Goal: Task Accomplishment & Management: Manage account settings

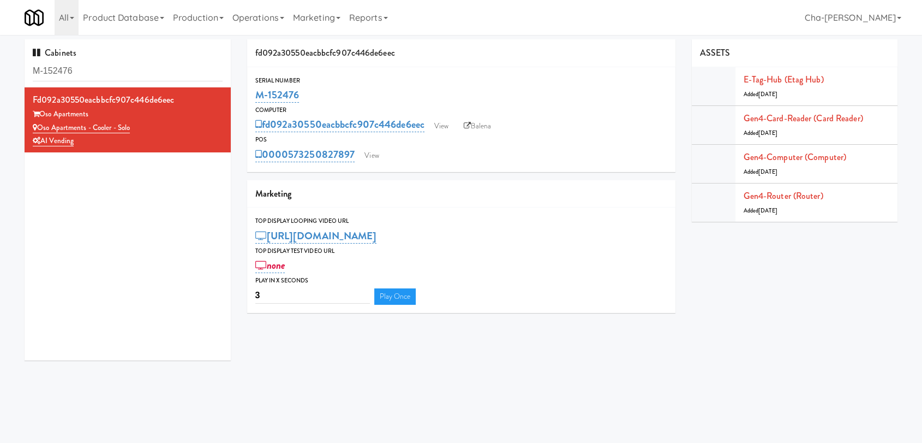
click at [252, 103] on div "Serial Number M-152476" at bounding box center [461, 89] width 428 height 29
drag, startPoint x: 140, startPoint y: 127, endPoint x: 39, endPoint y: 127, distance: 100.9
click at [39, 127] on div "Oso Apartments - Cooler - Solo" at bounding box center [128, 128] width 190 height 14
copy link "Oso Apartments - Cooler - Solo"
click at [437, 125] on link "View" at bounding box center [441, 126] width 25 height 16
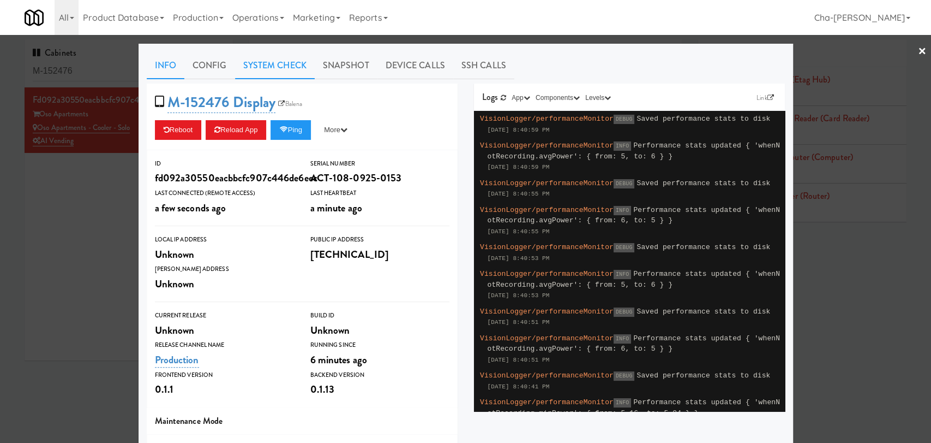
click at [250, 60] on link "System Check" at bounding box center [275, 65] width 80 height 27
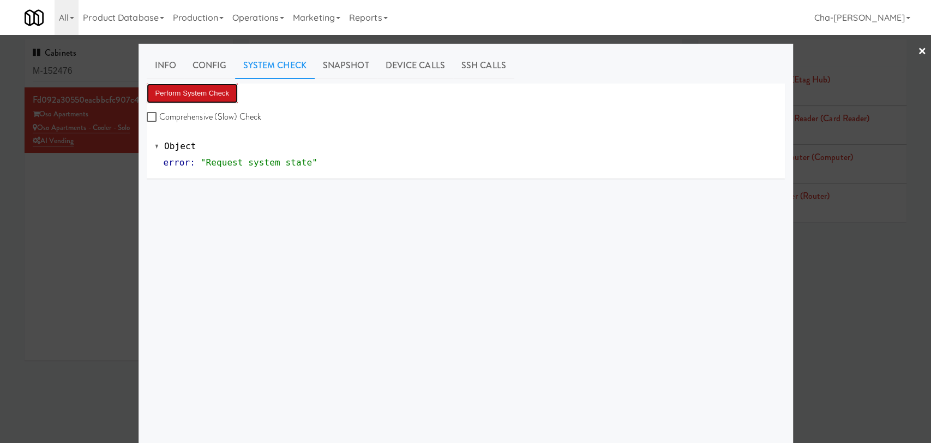
click at [219, 92] on button "Perform System Check" at bounding box center [193, 93] width 92 height 20
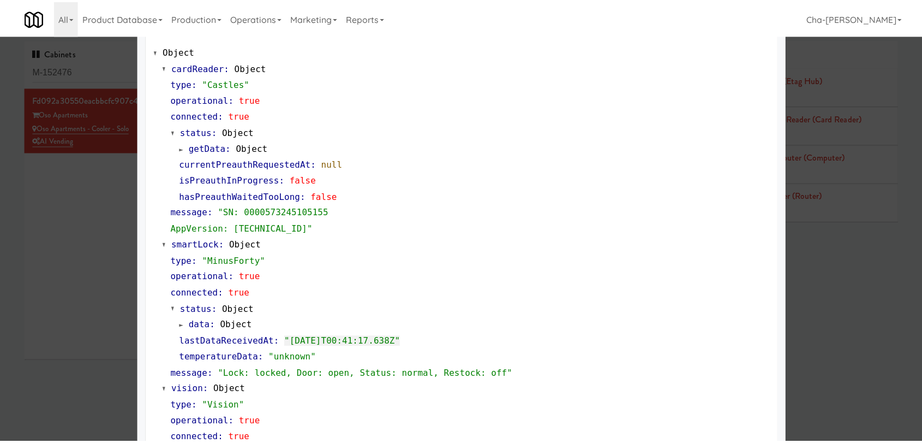
scroll to position [57, 0]
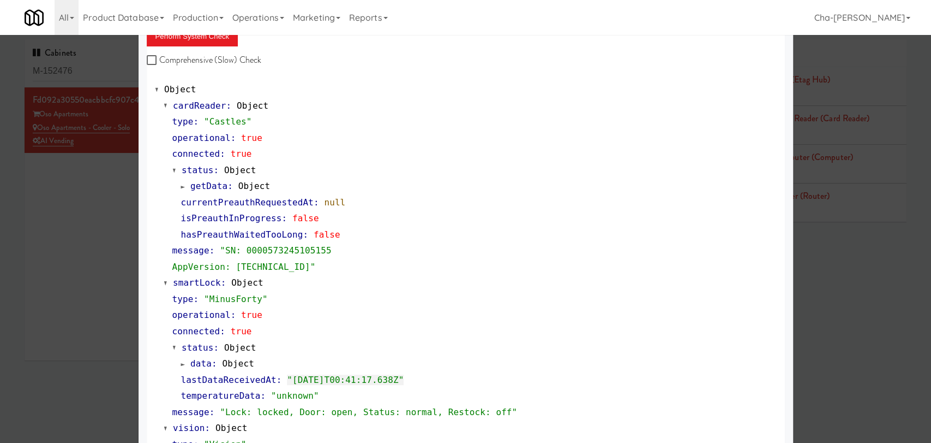
click at [63, 226] on div at bounding box center [465, 221] width 931 height 443
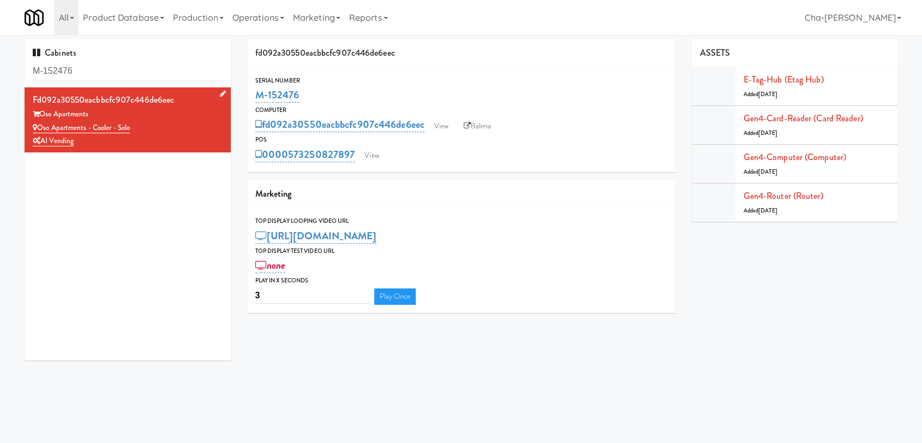
drag, startPoint x: 137, startPoint y: 128, endPoint x: 39, endPoint y: 128, distance: 98.2
click at [39, 128] on div "Oso Apartments - Cooler - Solo" at bounding box center [128, 128] width 190 height 14
copy link "Oso Apartments - Cooler - Solo"
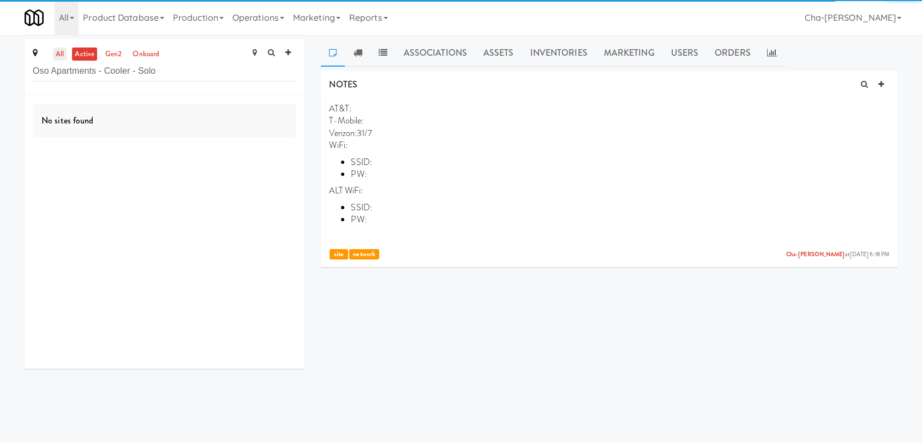
type input "Oso Apartments - Cooler - Solo"
click at [57, 54] on link "all" at bounding box center [60, 54] width 14 height 14
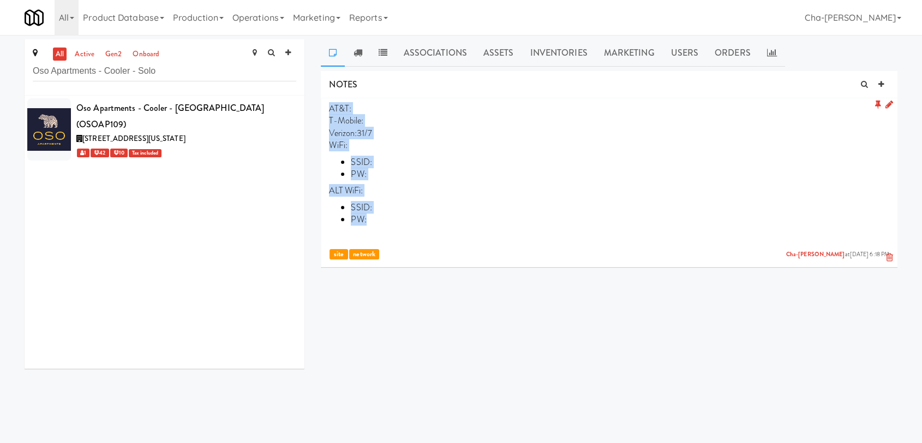
drag, startPoint x: 330, startPoint y: 106, endPoint x: 399, endPoint y: 224, distance: 136.3
click at [399, 224] on p "AT&T: T-Mobile: Verizon:31/7 WiFi: SSID: PW: ALT WiFi: SSID: PW:" at bounding box center [609, 173] width 560 height 140
copy p "AT&T: T-Mobile: Verizon:31/7 WiFi: SSID: PW: ALT WiFi: SSID: PW:"
click at [294, 102] on icon at bounding box center [297, 101] width 6 height 7
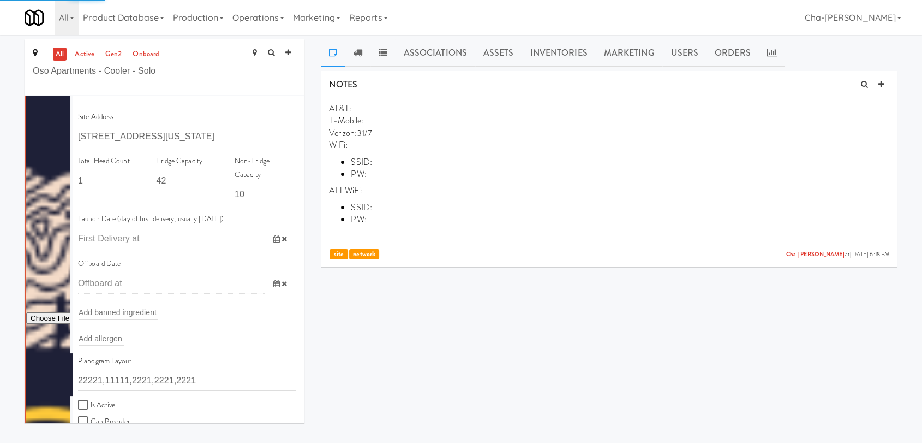
scroll to position [182, 0]
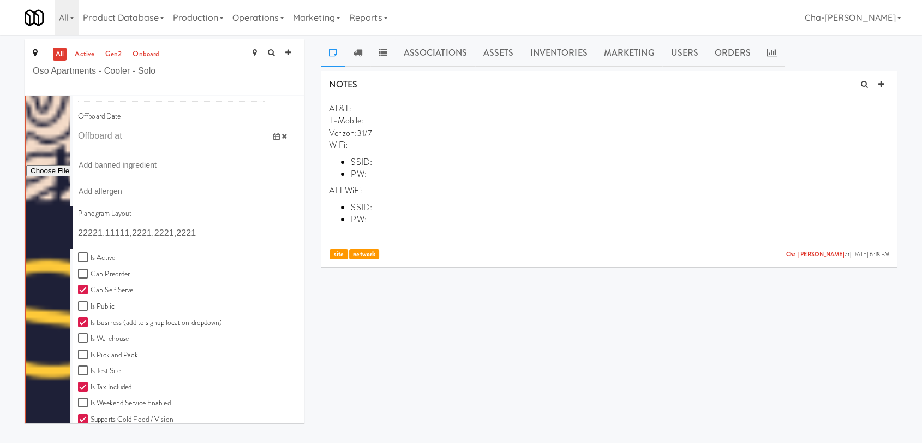
click at [100, 254] on label "Is Active" at bounding box center [96, 258] width 37 height 14
click at [91, 254] on input "Is Active" at bounding box center [84, 257] width 13 height 9
checkbox input "true"
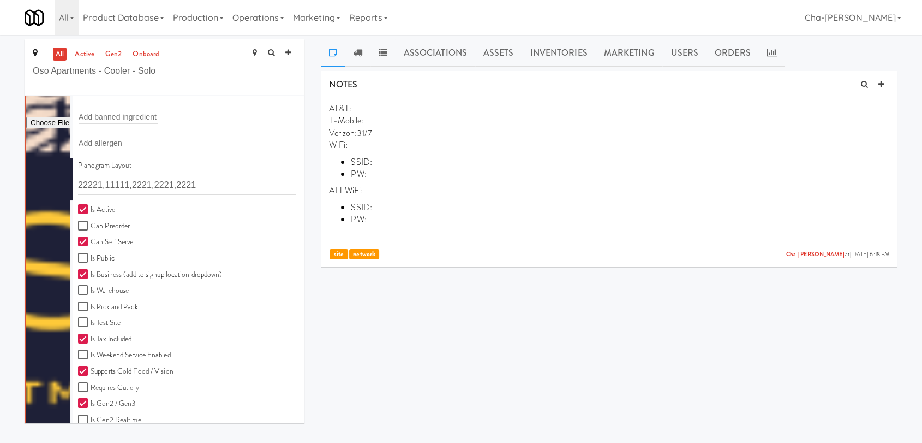
scroll to position [302, 0]
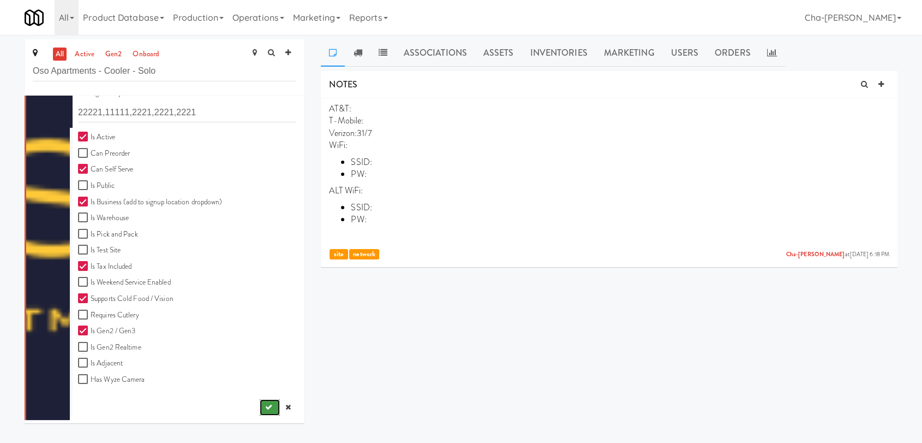
click at [265, 407] on icon "submit" at bounding box center [268, 406] width 7 height 7
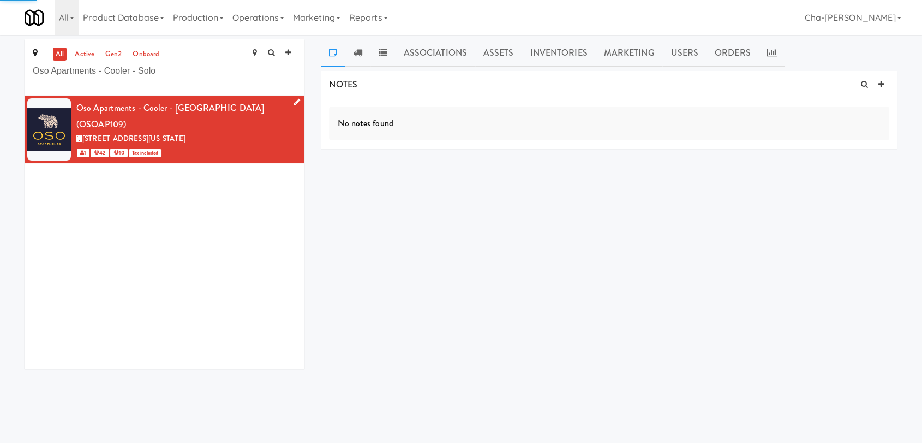
click at [248, 132] on div "1900 South Acoma Street, Denver Colorado" at bounding box center [186, 139] width 220 height 14
click at [883, 82] on icon at bounding box center [881, 84] width 5 height 7
click at [374, 168] on input "text" at bounding box center [372, 170] width 30 height 14
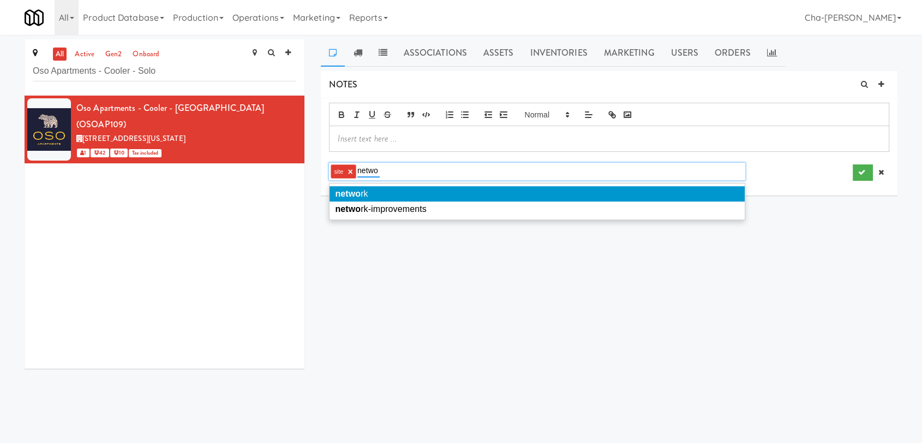
type input "netwo"
click at [371, 192] on li "netwo rk" at bounding box center [537, 193] width 415 height 15
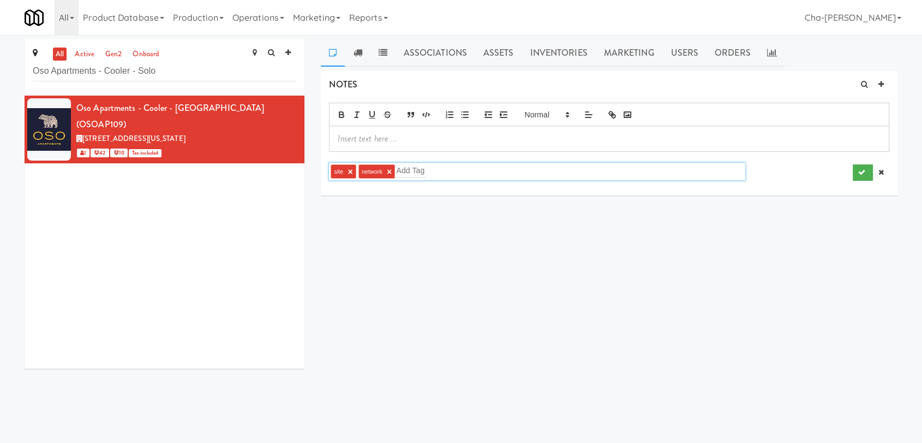
click at [381, 141] on p at bounding box center [609, 139] width 543 height 12
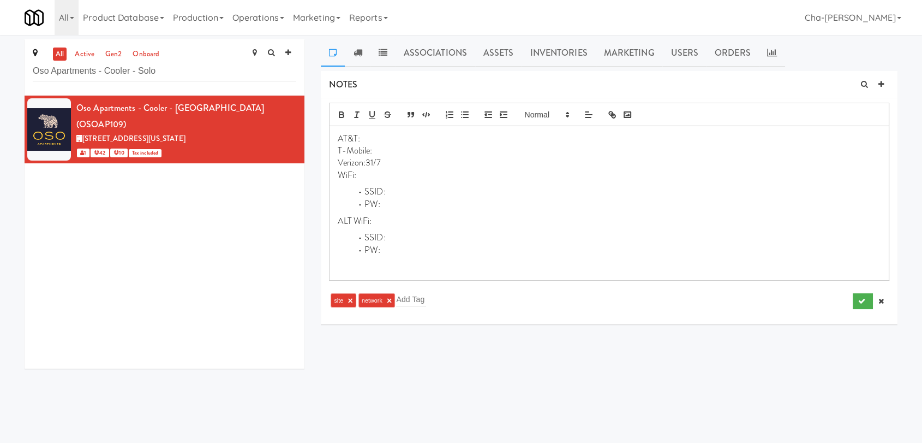
click at [385, 157] on p "Verizon:31/7" at bounding box center [609, 163] width 543 height 12
click at [402, 190] on li "SSID:" at bounding box center [615, 192] width 529 height 13
click at [391, 202] on li "PW:" at bounding box center [615, 204] width 529 height 13
click at [383, 166] on p "Verizon:" at bounding box center [609, 163] width 543 height 12
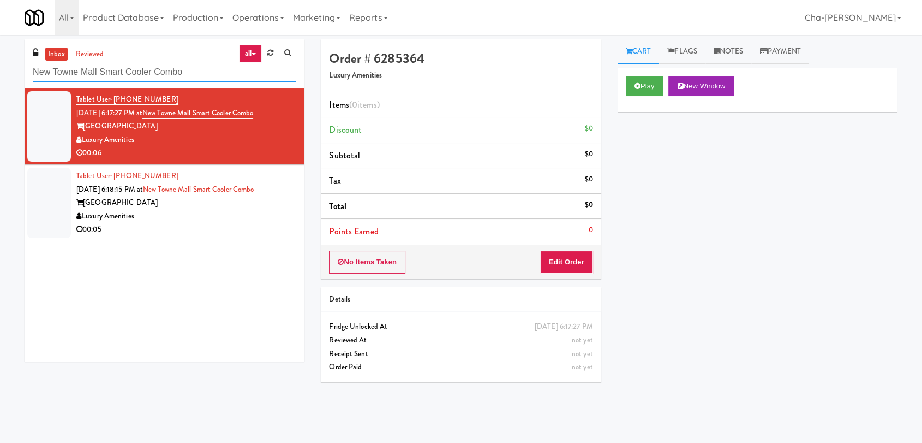
click at [192, 74] on input "New Towne Mall Smart Cooler Combo" at bounding box center [165, 72] width 264 height 20
paste input "Oso Apartments - Cooler - Sol"
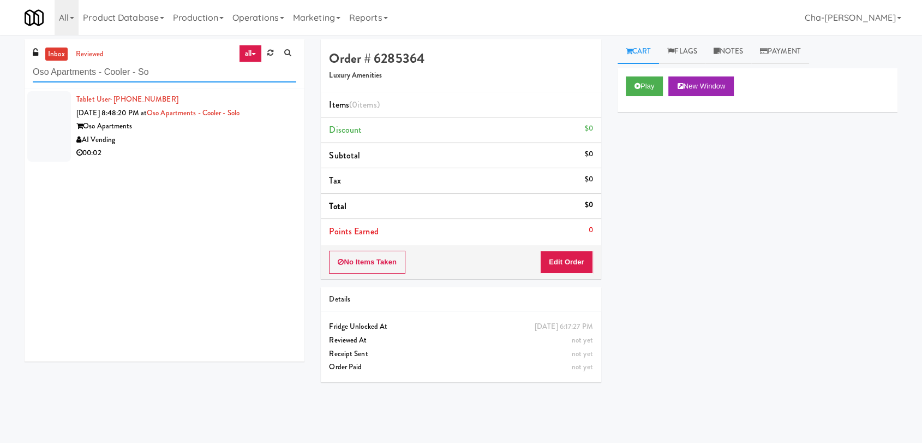
type input "Oso Apartments - Cooler - So"
click at [152, 139] on div "AI Vending" at bounding box center [186, 140] width 220 height 14
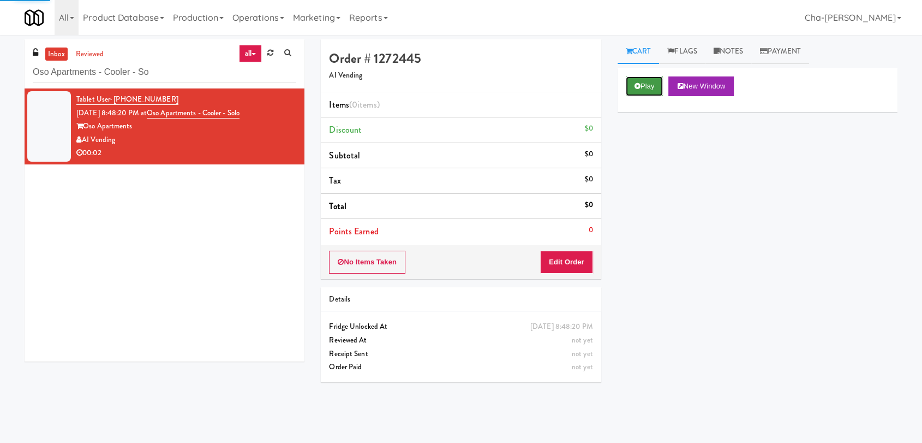
click at [658, 89] on button "Play" at bounding box center [645, 86] width 38 height 20
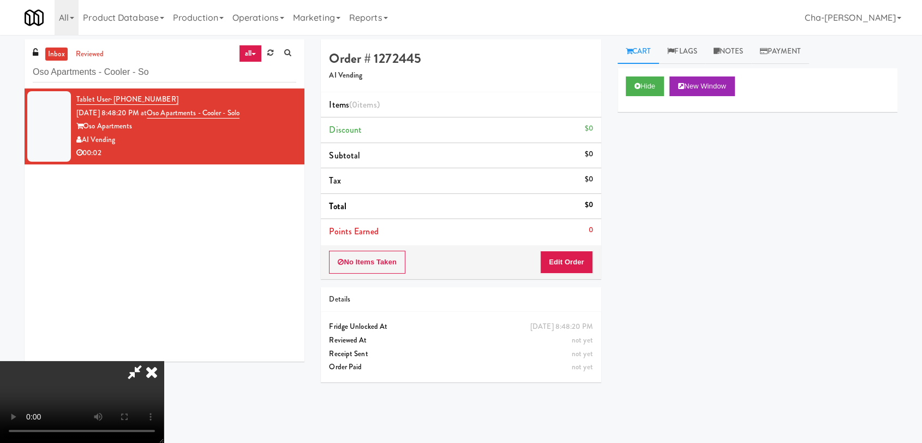
click at [164, 361] on icon at bounding box center [152, 372] width 24 height 22
